Goal: Transaction & Acquisition: Download file/media

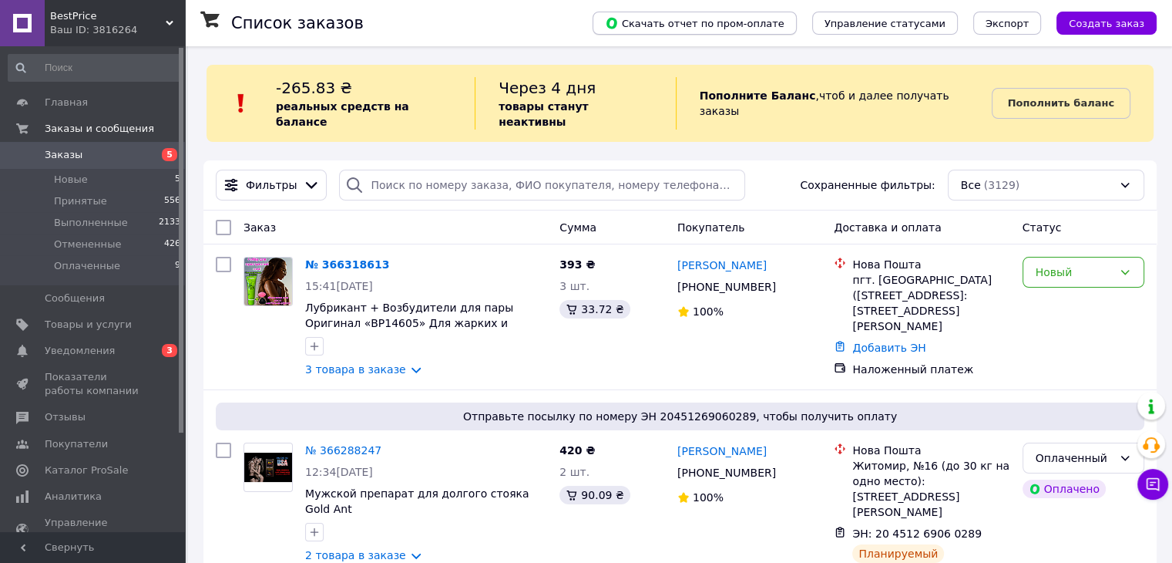
click at [795, 32] on button "Скачать отчет по пром-оплате" at bounding box center [695, 23] width 204 height 23
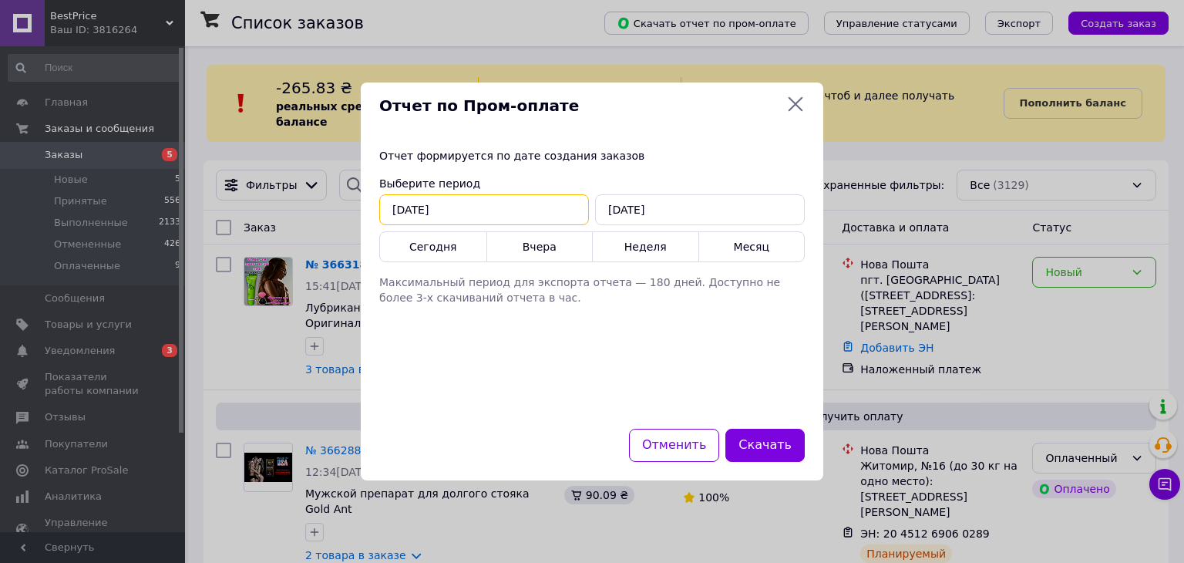
click at [410, 213] on input "[DATE]" at bounding box center [484, 209] width 210 height 31
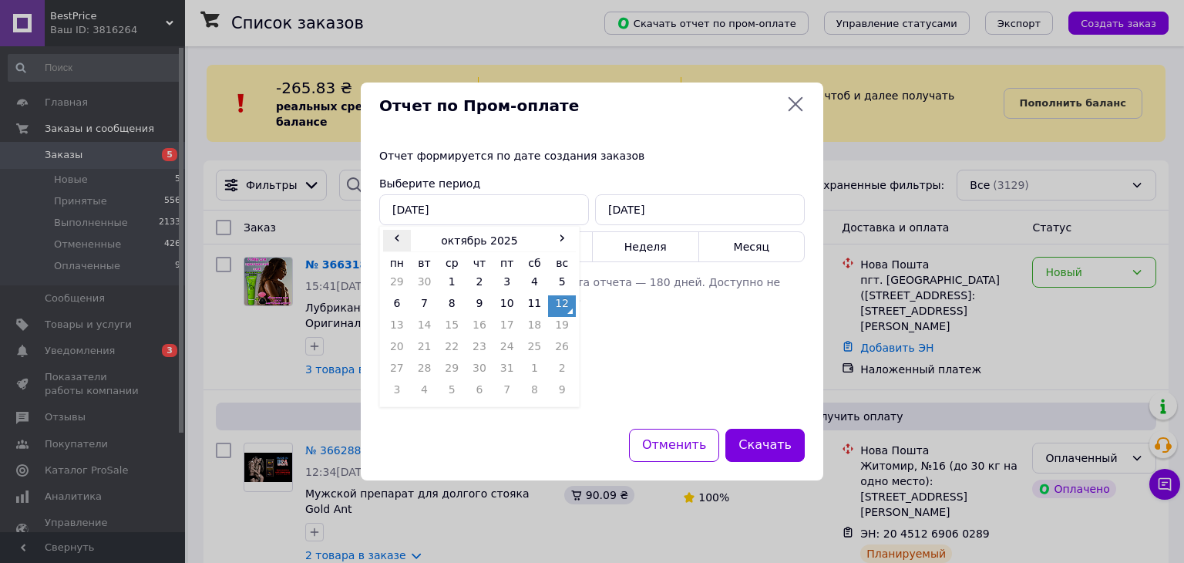
click at [388, 230] on span "‹" at bounding box center [397, 237] width 28 height 15
click at [561, 303] on td "7" at bounding box center [562, 306] width 28 height 22
type input "[DATE]"
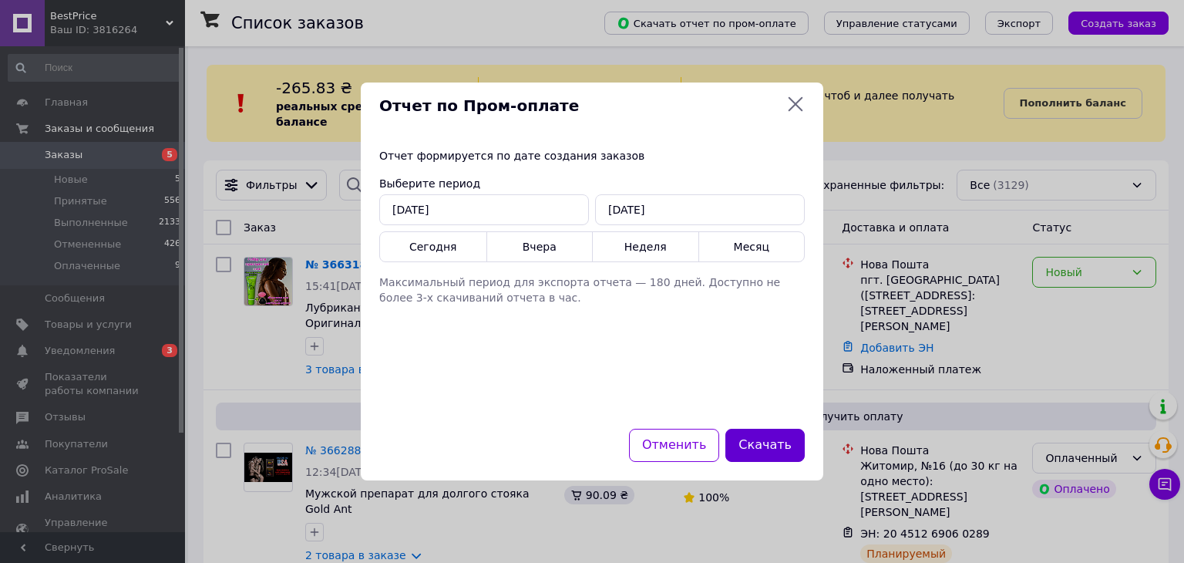
click at [771, 442] on button "Скачать" at bounding box center [764, 444] width 79 height 33
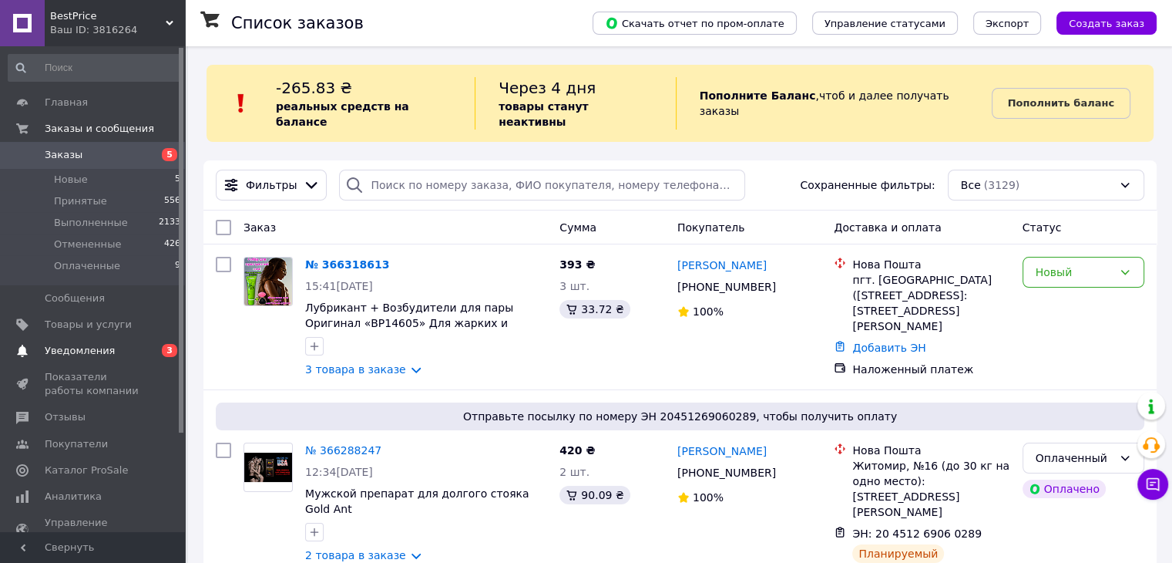
click at [79, 348] on span "Уведомления" at bounding box center [80, 351] width 70 height 14
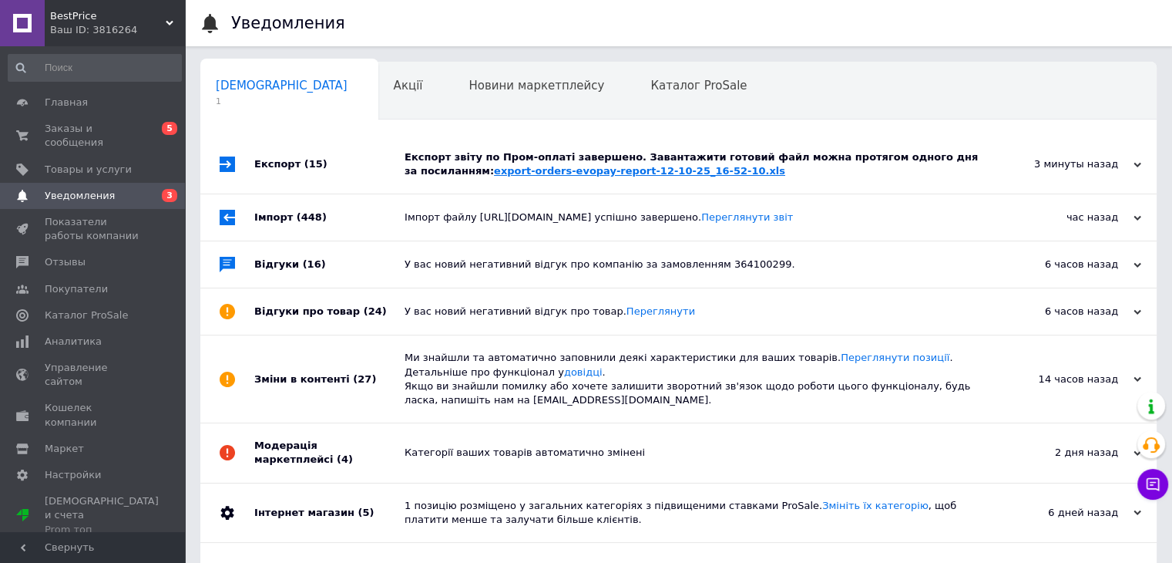
click at [628, 167] on link "export-orders-evopay-report-12-10-25_16-52-10.xls" at bounding box center [639, 171] width 291 height 12
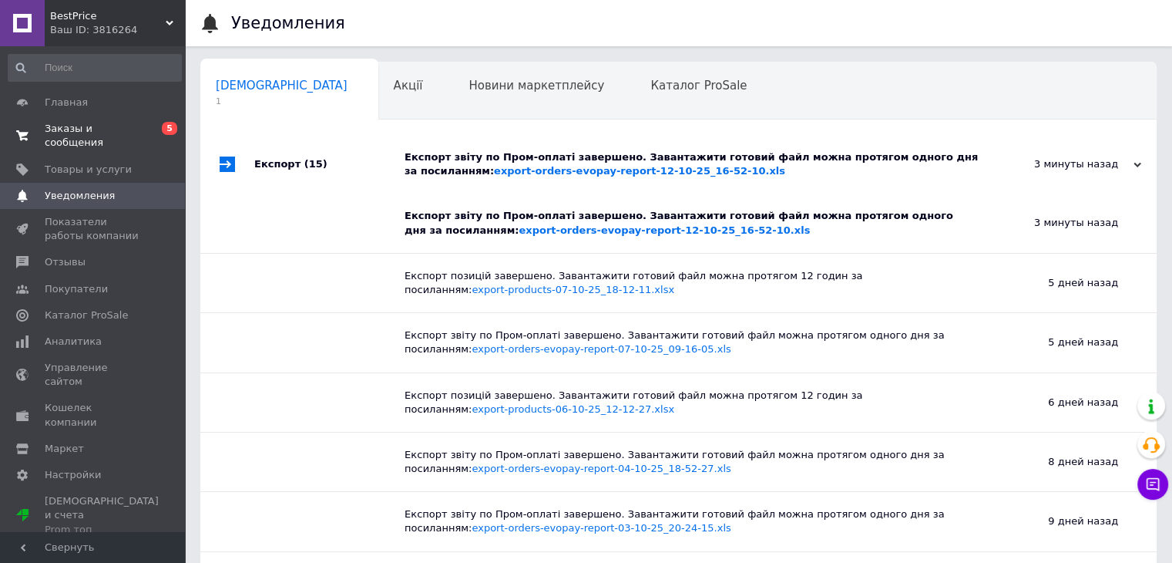
click at [96, 129] on span "Заказы и сообщения" at bounding box center [94, 136] width 98 height 28
